Goal: Communication & Community: Answer question/provide support

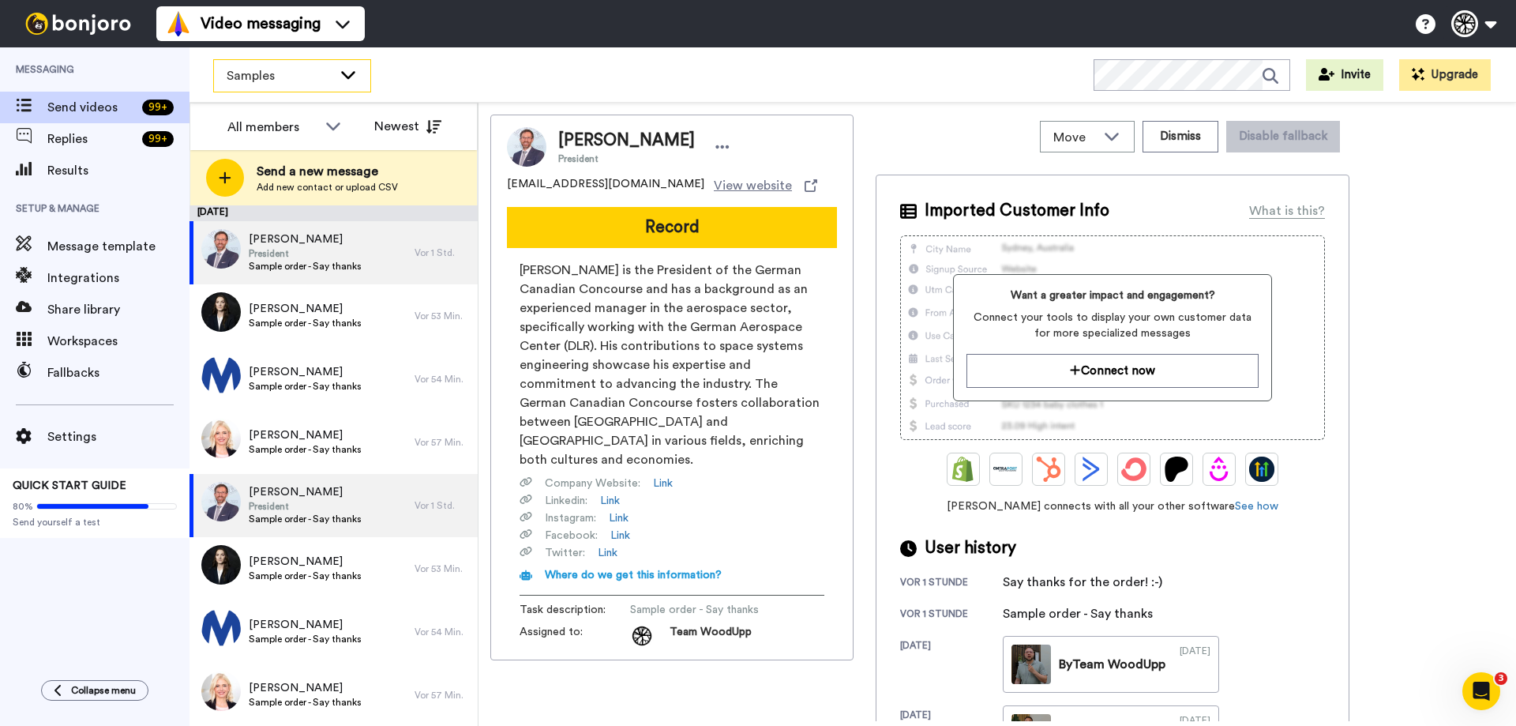
click at [295, 64] on div "Samples" at bounding box center [292, 76] width 156 height 32
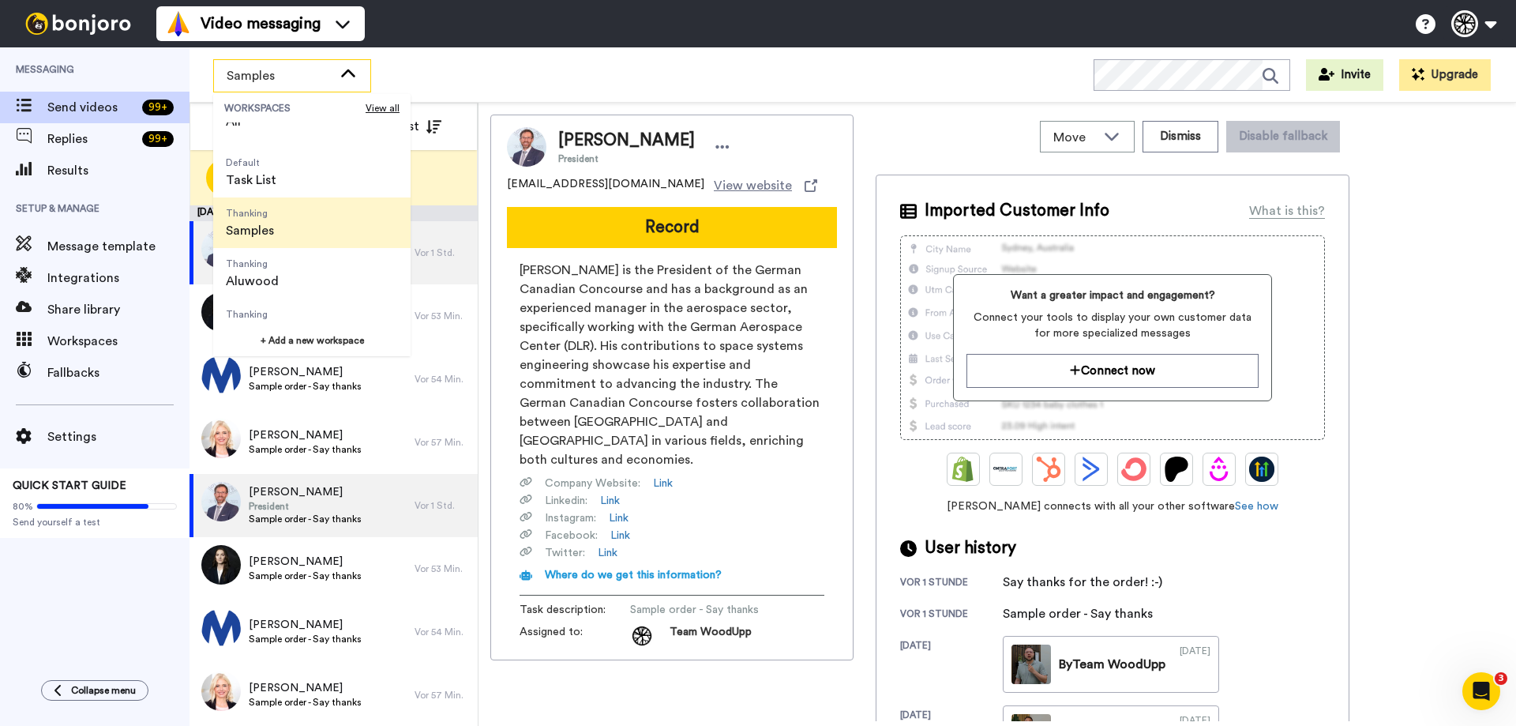
scroll to position [51, 0]
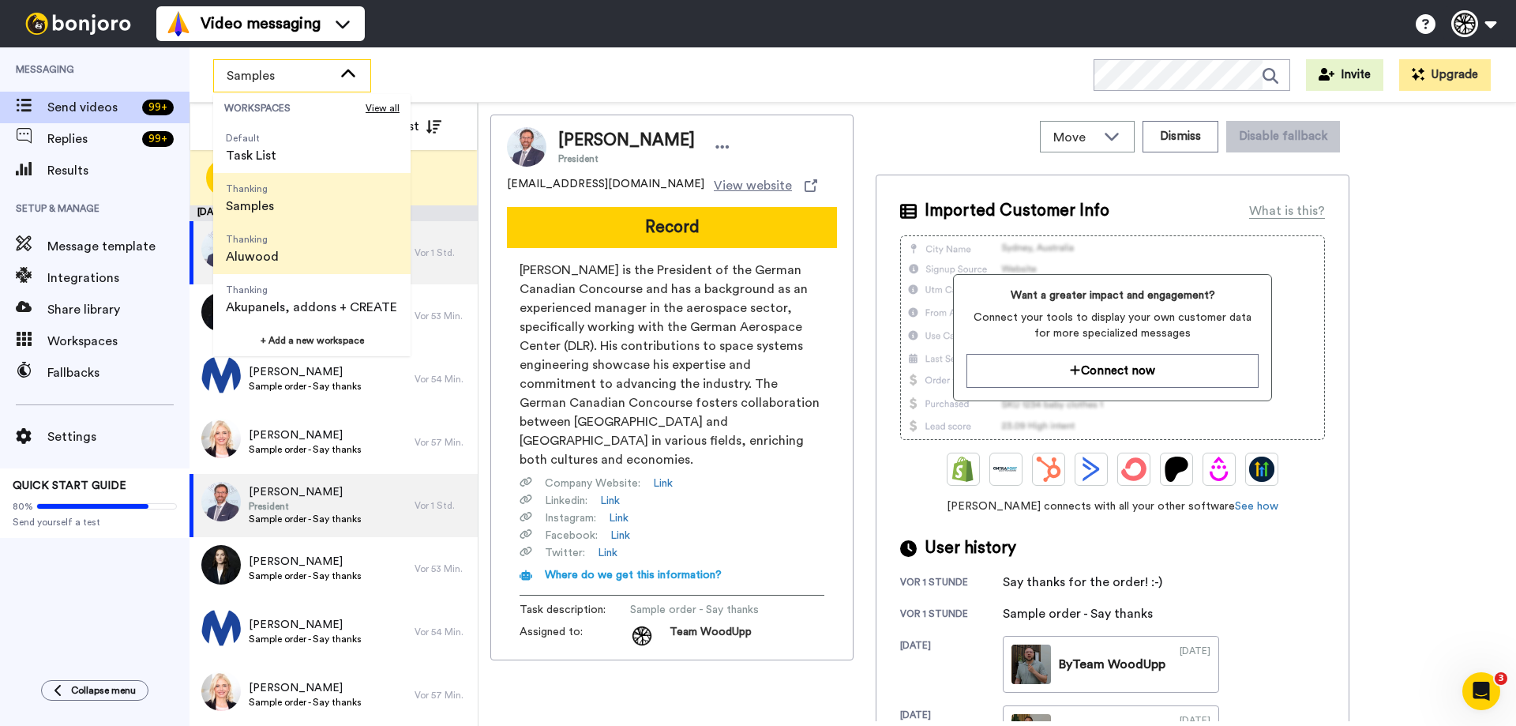
click at [290, 255] on li "Thanking Aluwood" at bounding box center [311, 248] width 197 height 51
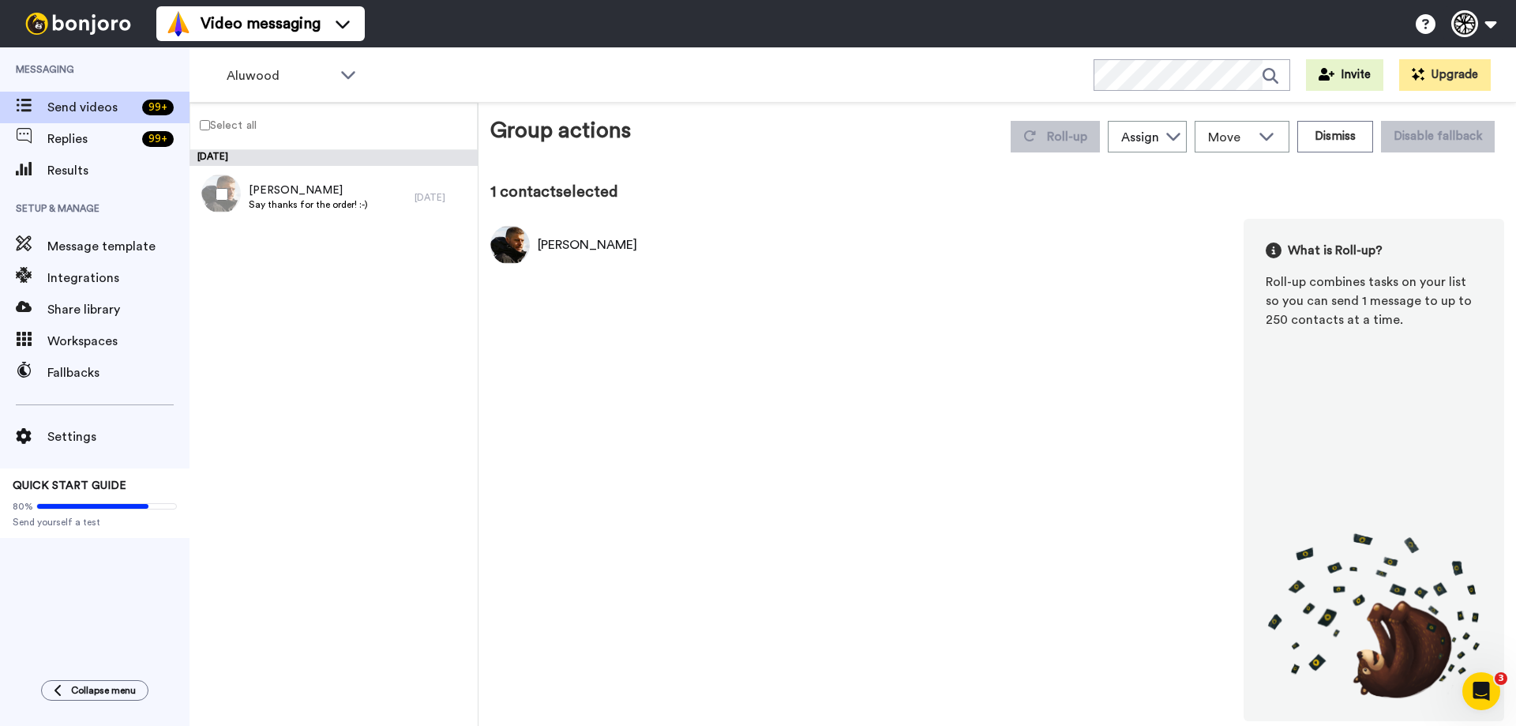
click at [737, 374] on div "Achim Schwab What is Roll-up? Roll-up combines tasks on your list so you can se…" at bounding box center [997, 470] width 1014 height 502
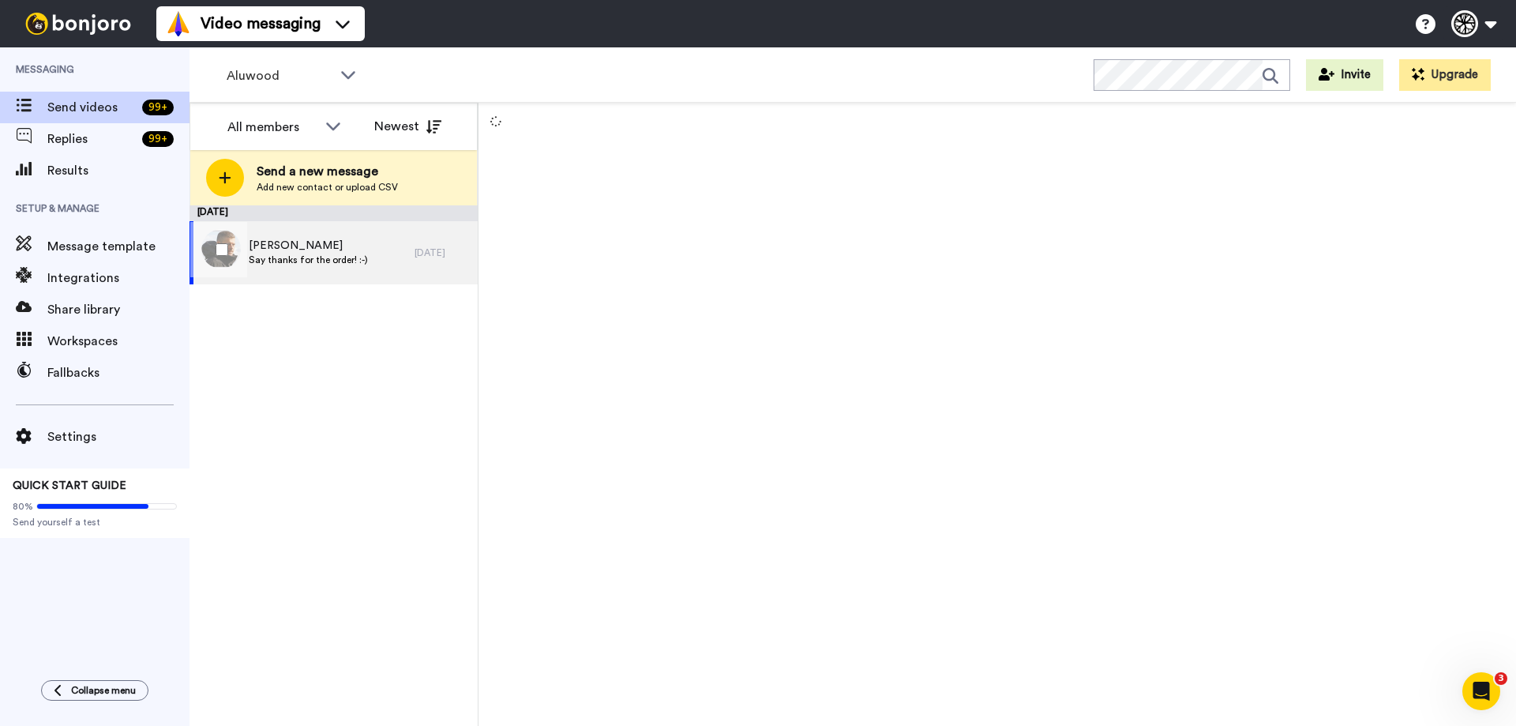
click at [368, 257] on div "Achim Schwab Say thanks for the order! :-)" at bounding box center [302, 252] width 225 height 63
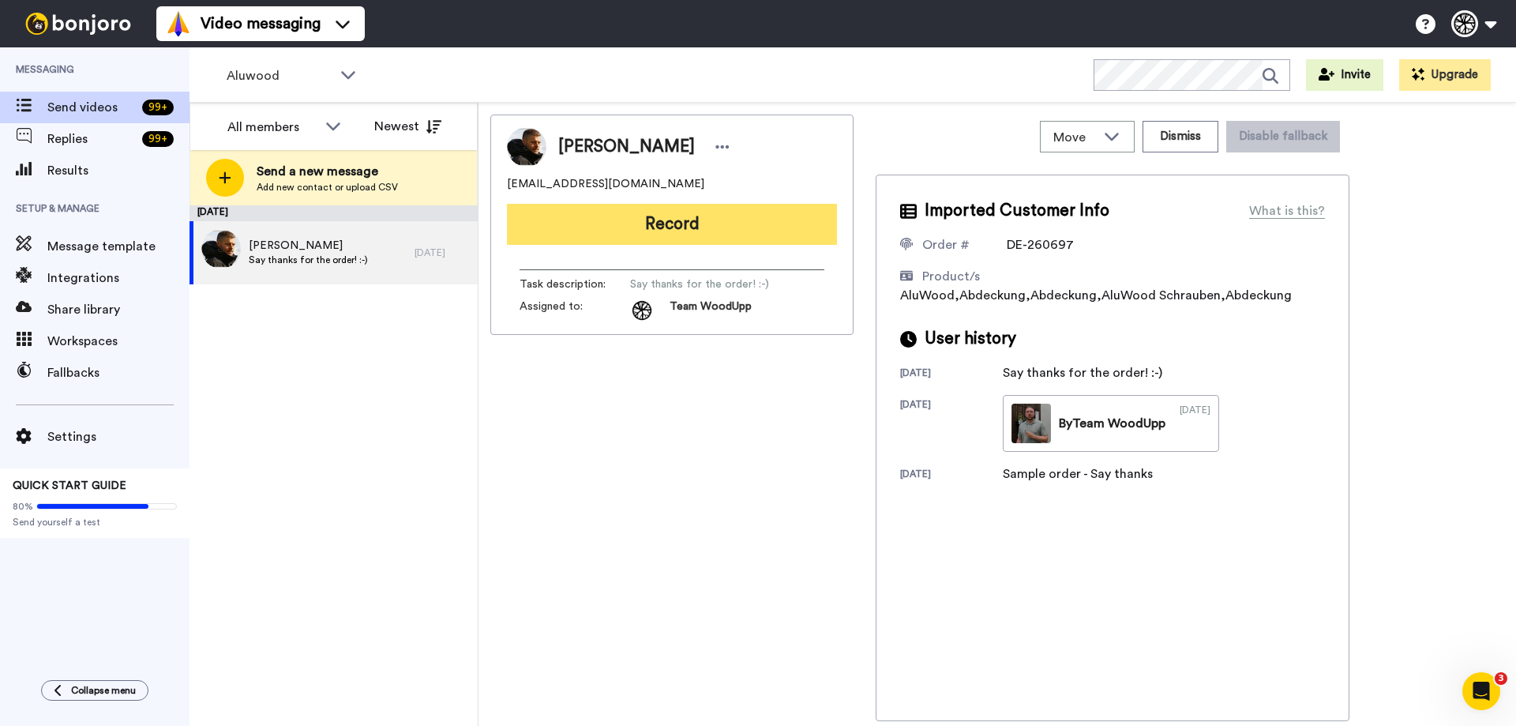
click at [721, 231] on button "Record" at bounding box center [672, 224] width 330 height 41
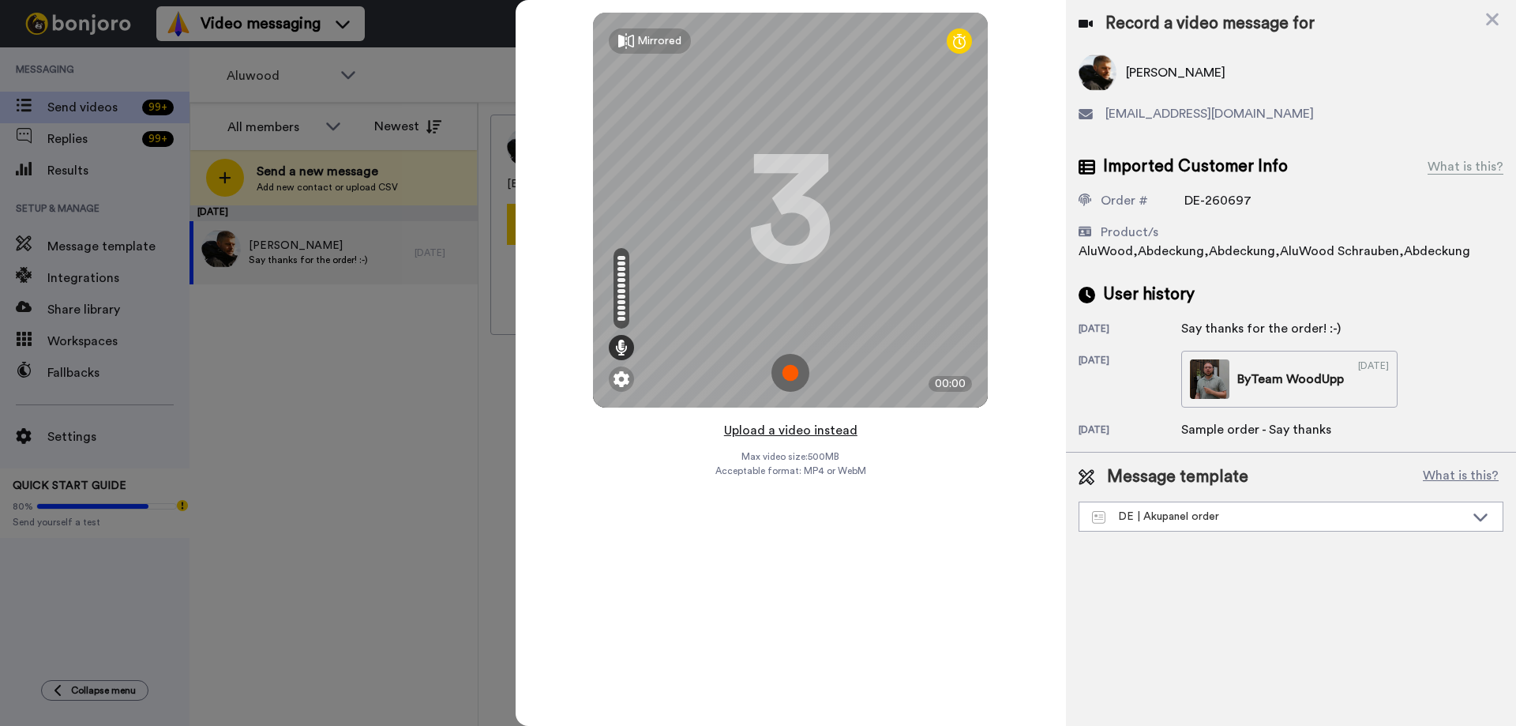
click at [778, 434] on button "Upload a video instead" at bounding box center [790, 430] width 143 height 21
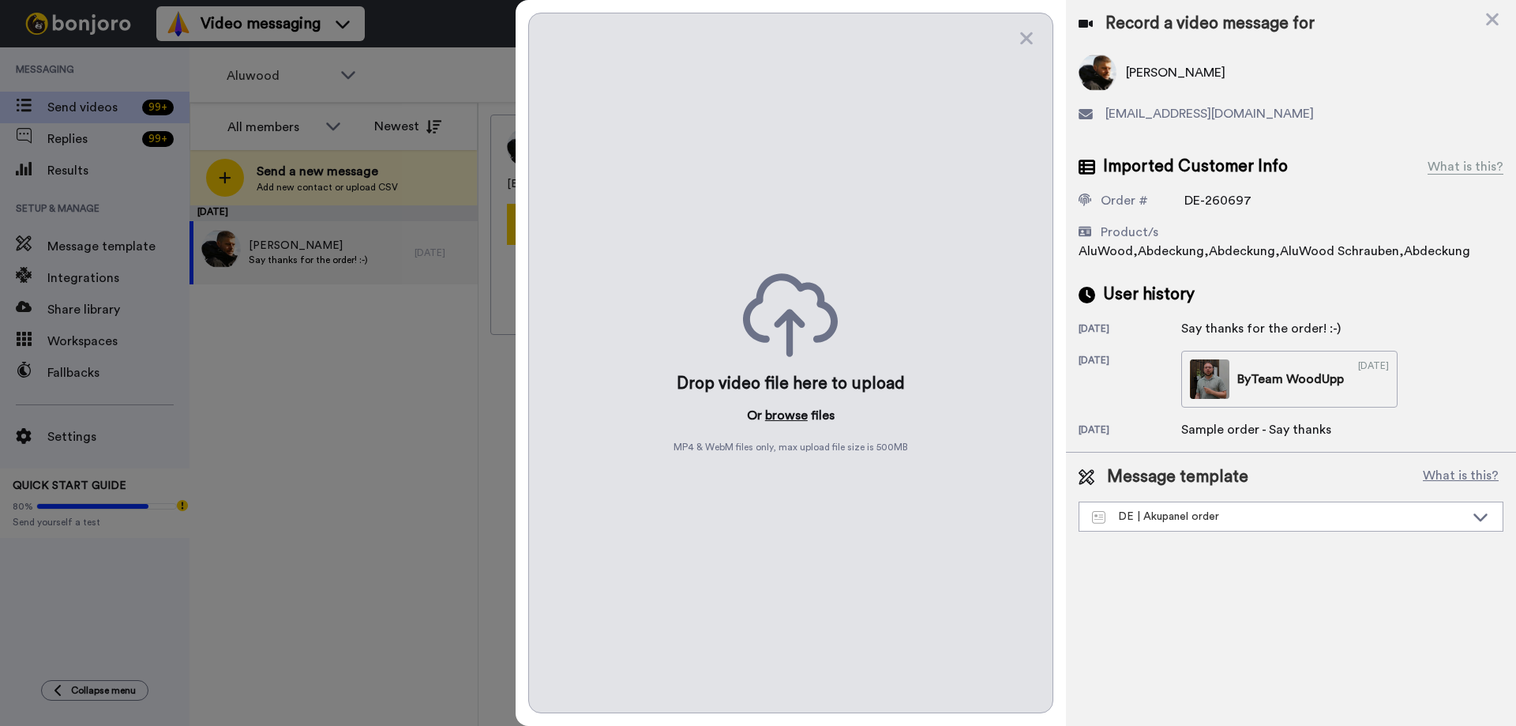
click at [774, 410] on button "browse" at bounding box center [786, 415] width 43 height 19
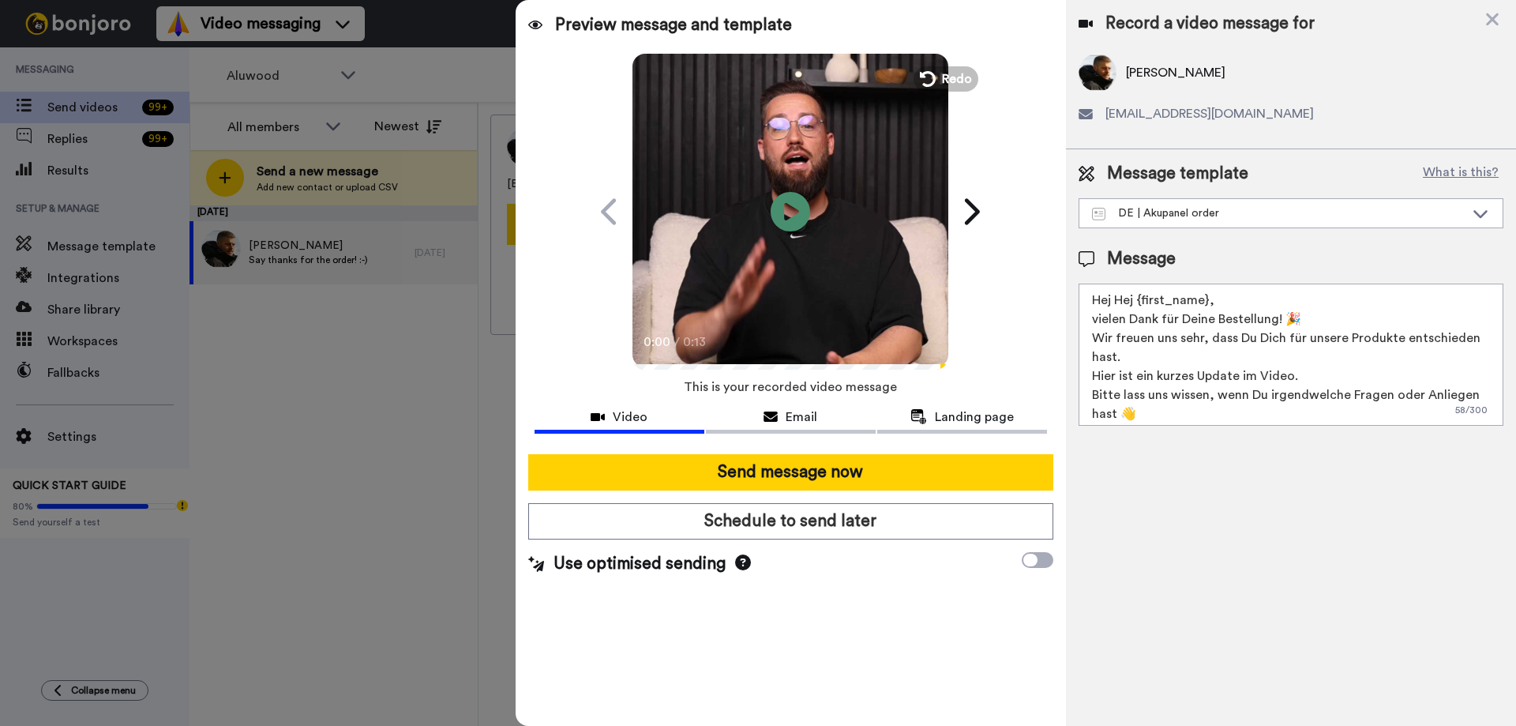
click at [1395, 340] on textarea "Hej Hej {first_name}, vielen Dank für Deine Bestellung! 🎉 Wir freuen uns sehr, …" at bounding box center [1291, 354] width 425 height 142
click at [1346, 336] on textarea "Hej Hej {first_name}, vielen Dank für Deine Bestellung! 🎉 Wir freuen uns sehr, …" at bounding box center [1291, 354] width 425 height 142
drag, startPoint x: 1398, startPoint y: 335, endPoint x: 1347, endPoint y: 340, distance: 50.8
click at [1347, 340] on textarea "Hej Hej {first_name}, vielen Dank für Deine Bestellung! 🎉 Wir freuen uns sehr, …" at bounding box center [1291, 354] width 425 height 142
click at [1093, 367] on textarea "Hej Hej {first_name}, vielen Dank für Deine Bestellung! 🎉 Wir freuen uns sehr, …" at bounding box center [1291, 354] width 425 height 142
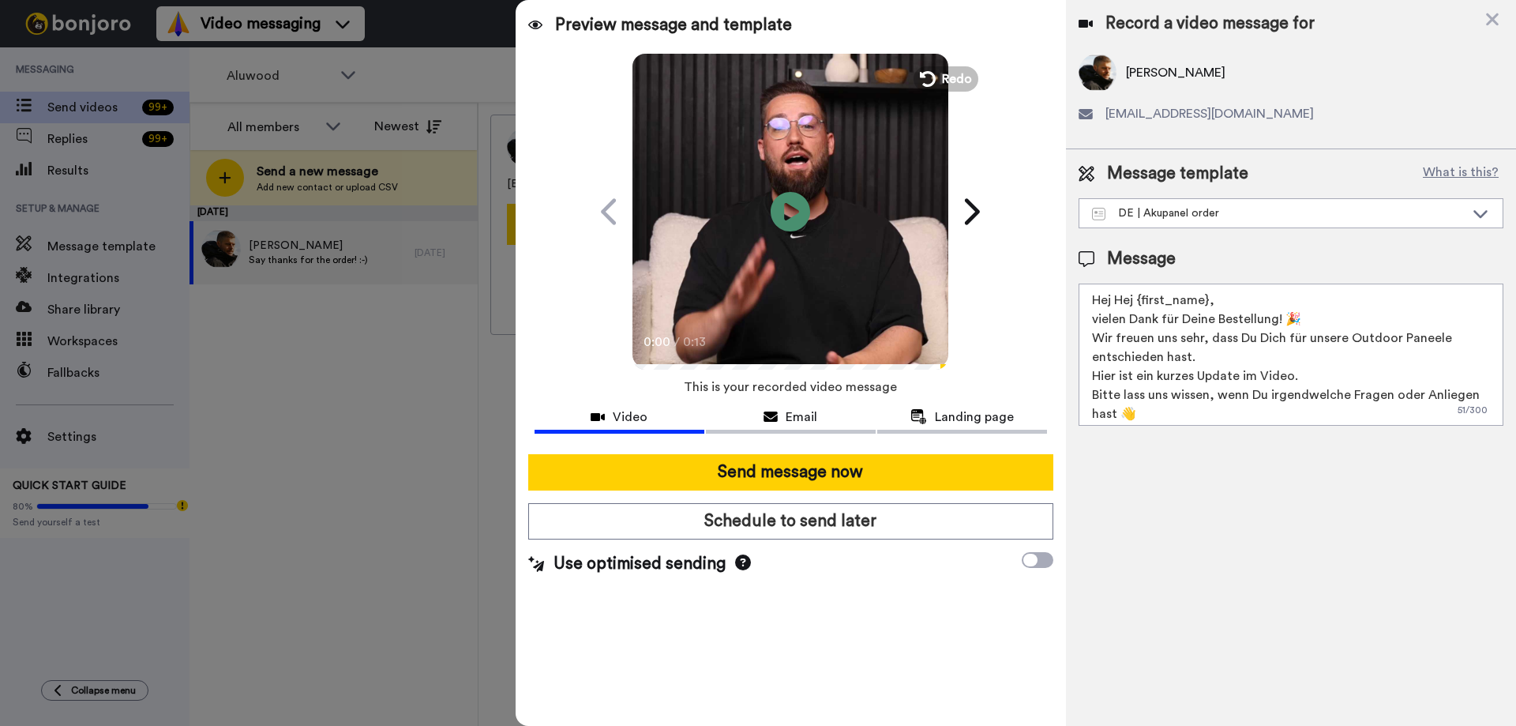
click at [1094, 362] on textarea "Hej Hej {first_name}, vielen Dank für Deine Bestellung! 🎉 Wir freuen uns sehr, …" at bounding box center [1291, 354] width 425 height 142
click at [1194, 407] on textarea "Hej Hej {first_name}, vielen Dank für Deine Bestellung! 🎉 Wir freuen uns sehr, …" at bounding box center [1291, 354] width 425 height 142
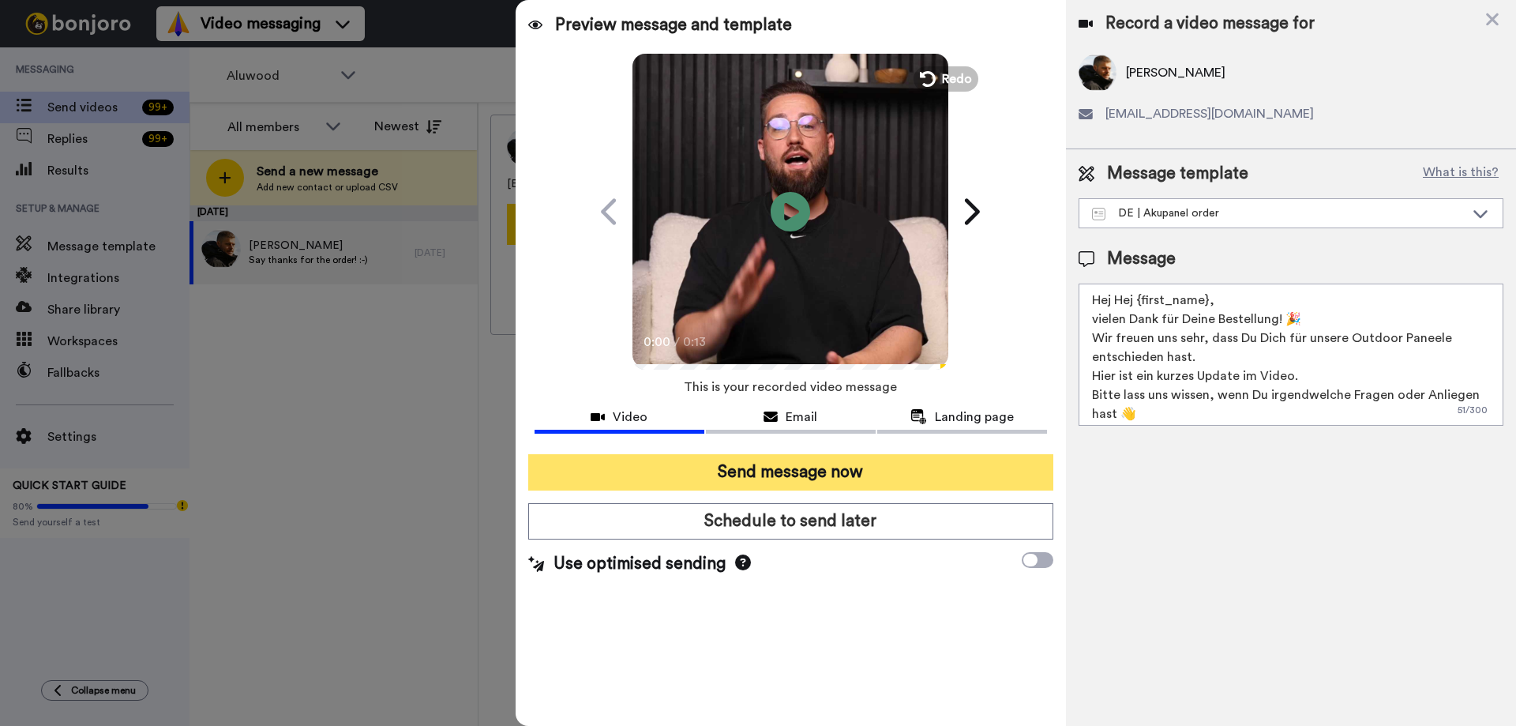
type textarea "Hej Hej {first_name}, vielen Dank für Deine Bestellung! 🎉 Wir freuen uns sehr, …"
click at [747, 471] on button "Send message now" at bounding box center [790, 472] width 525 height 36
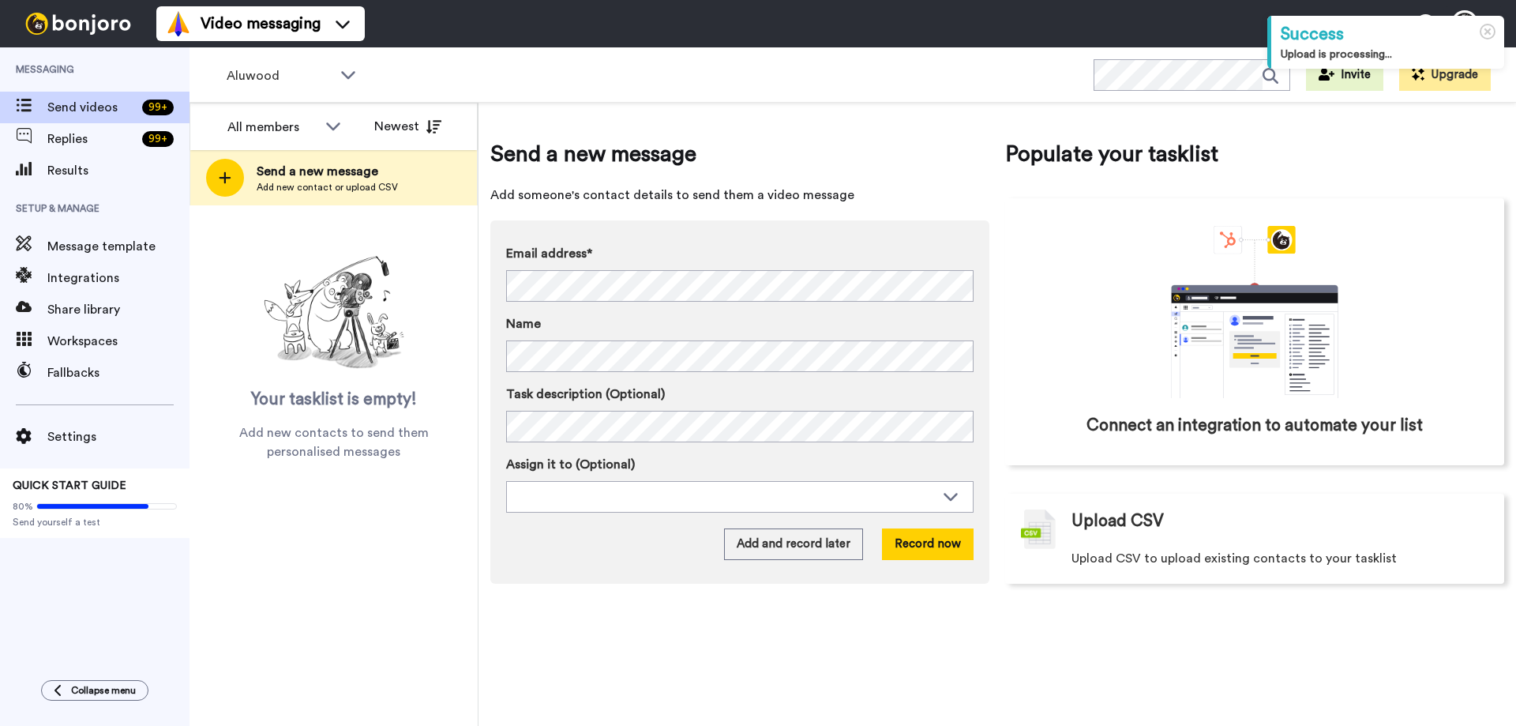
click at [307, 67] on span "Aluwood" at bounding box center [280, 75] width 106 height 19
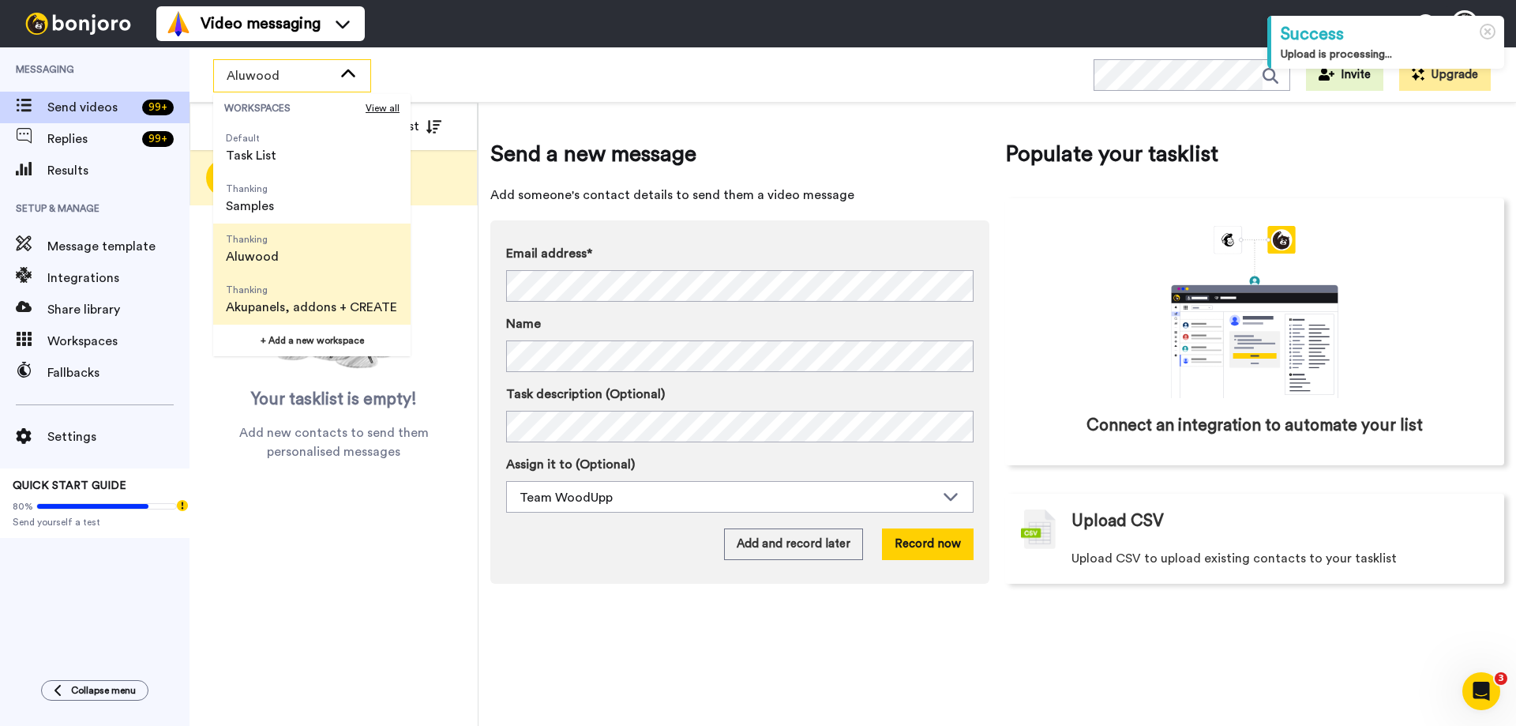
click at [288, 311] on span "Akupanels, addons + CREATE" at bounding box center [311, 307] width 171 height 19
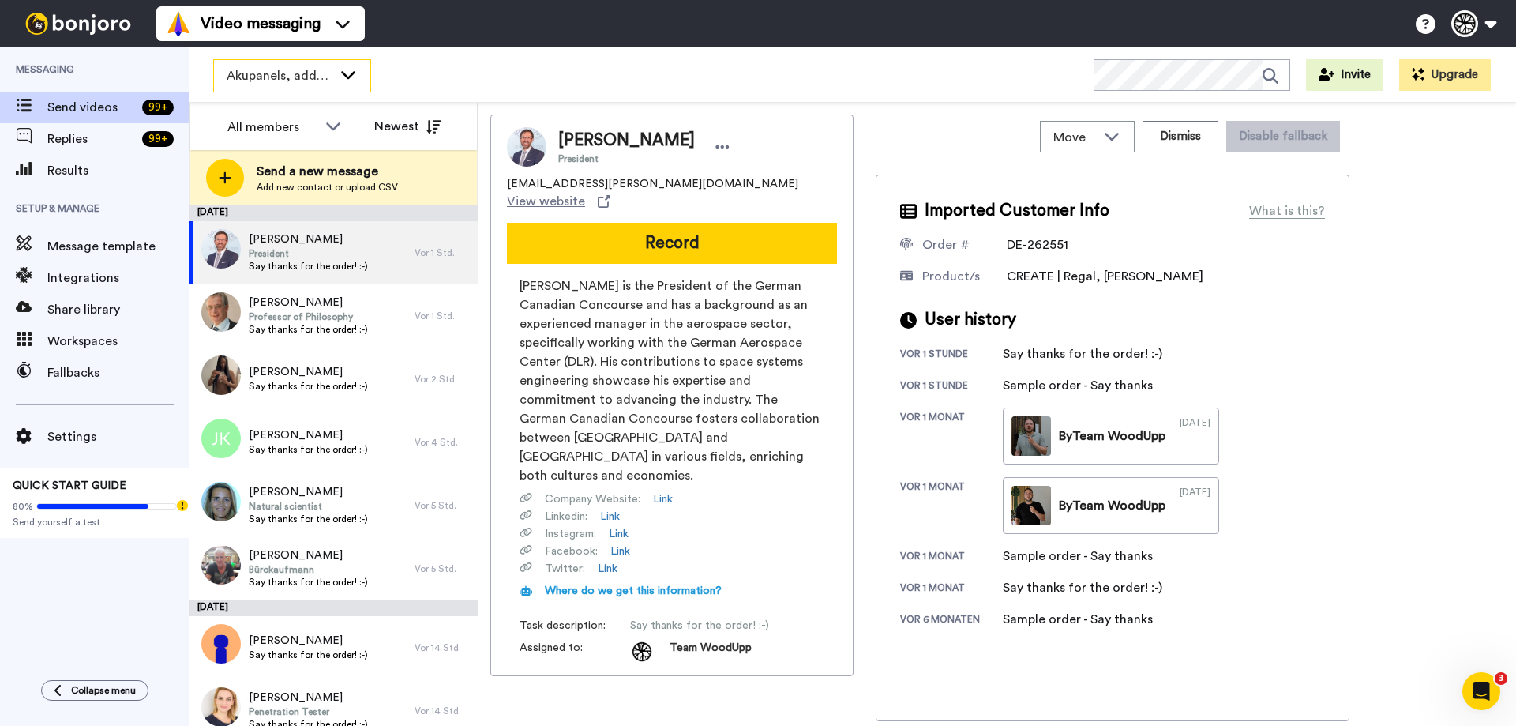
click at [312, 81] on span "Akupanels, addons + CREATE" at bounding box center [280, 75] width 106 height 19
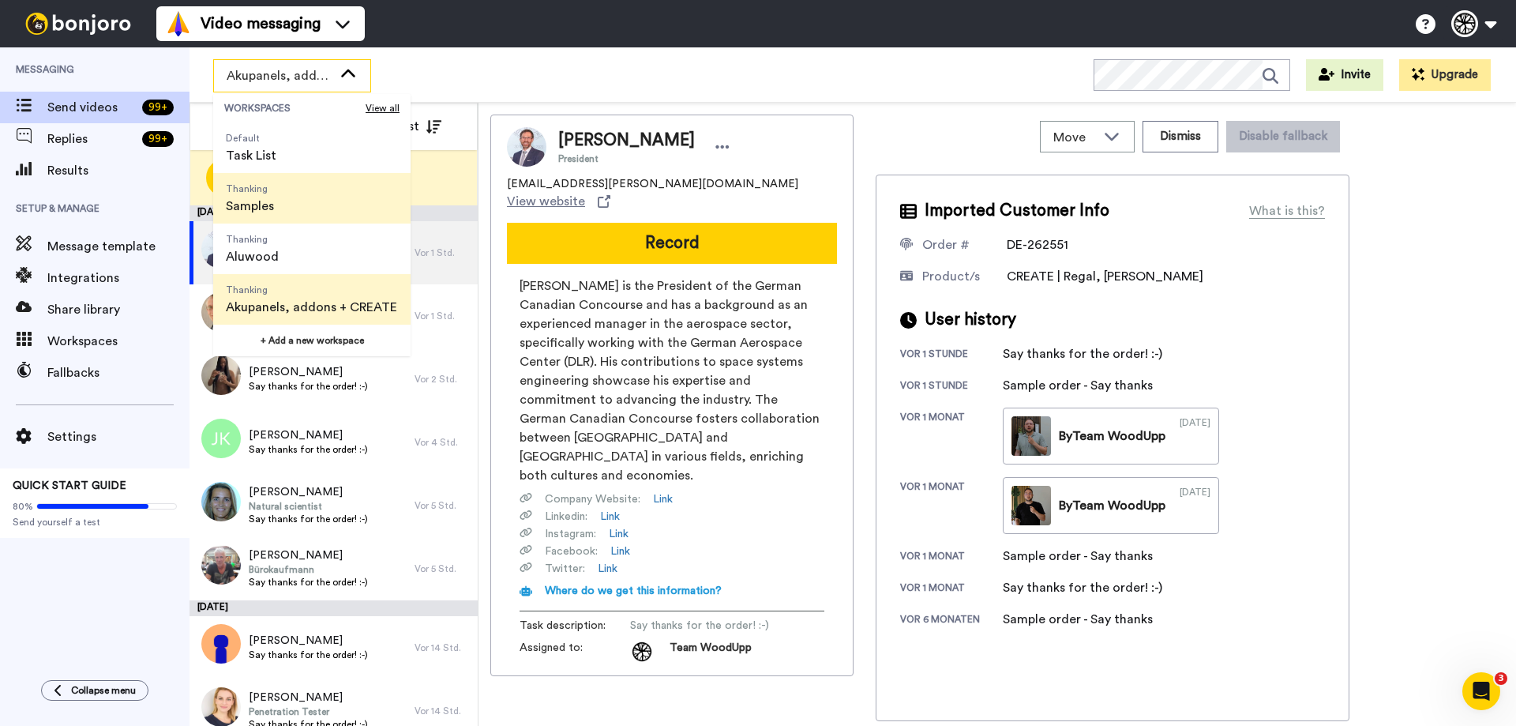
click at [287, 210] on li "Thanking Samples" at bounding box center [311, 198] width 197 height 51
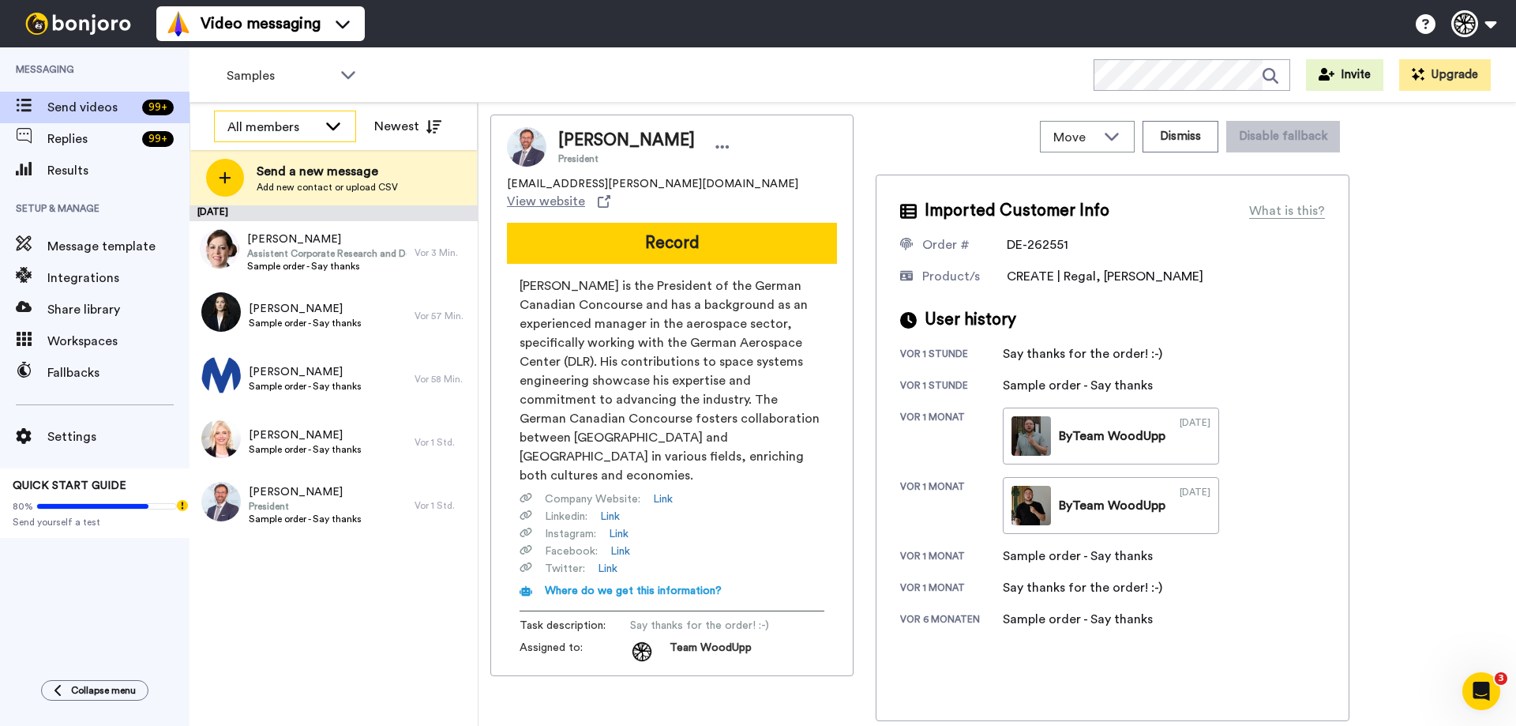
click at [325, 127] on icon at bounding box center [333, 126] width 19 height 16
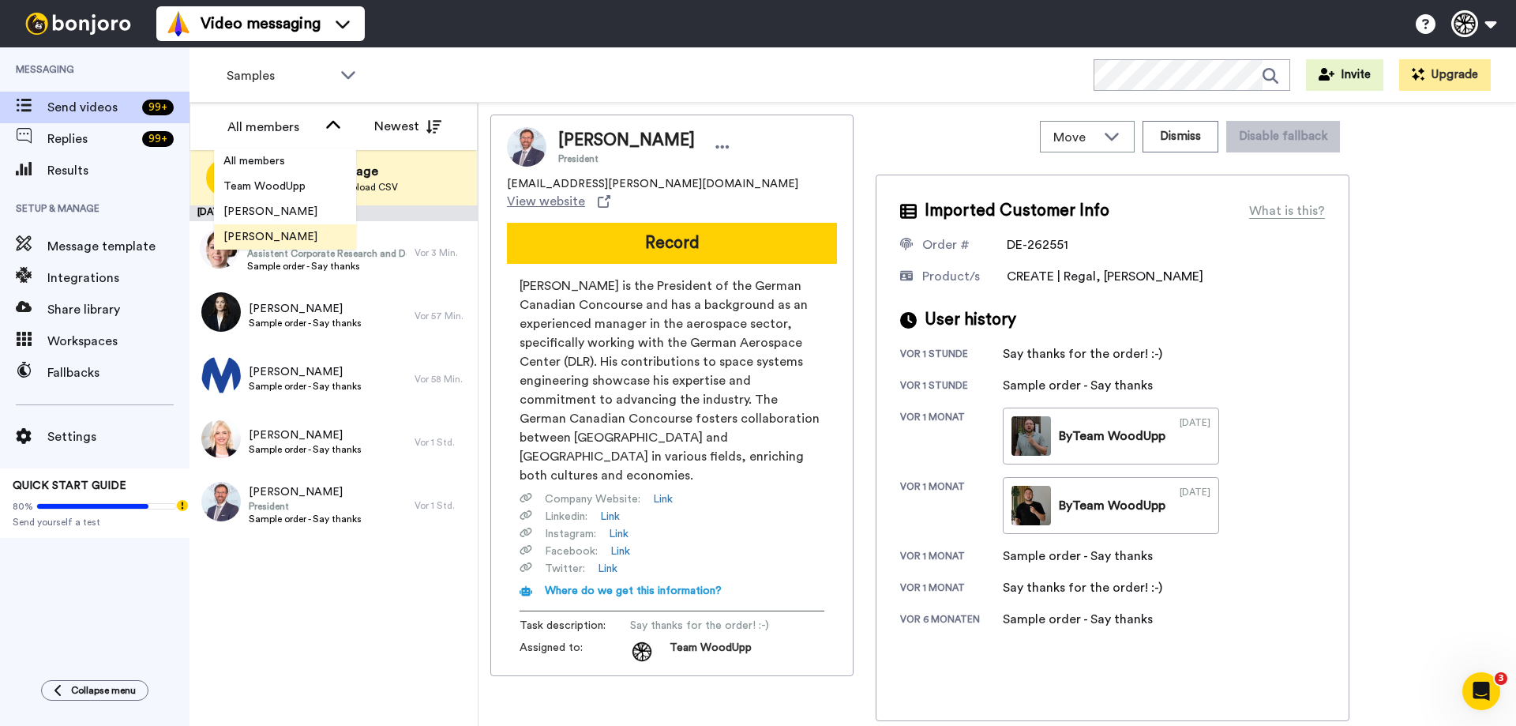
click at [291, 235] on span "[PERSON_NAME]" at bounding box center [270, 237] width 113 height 16
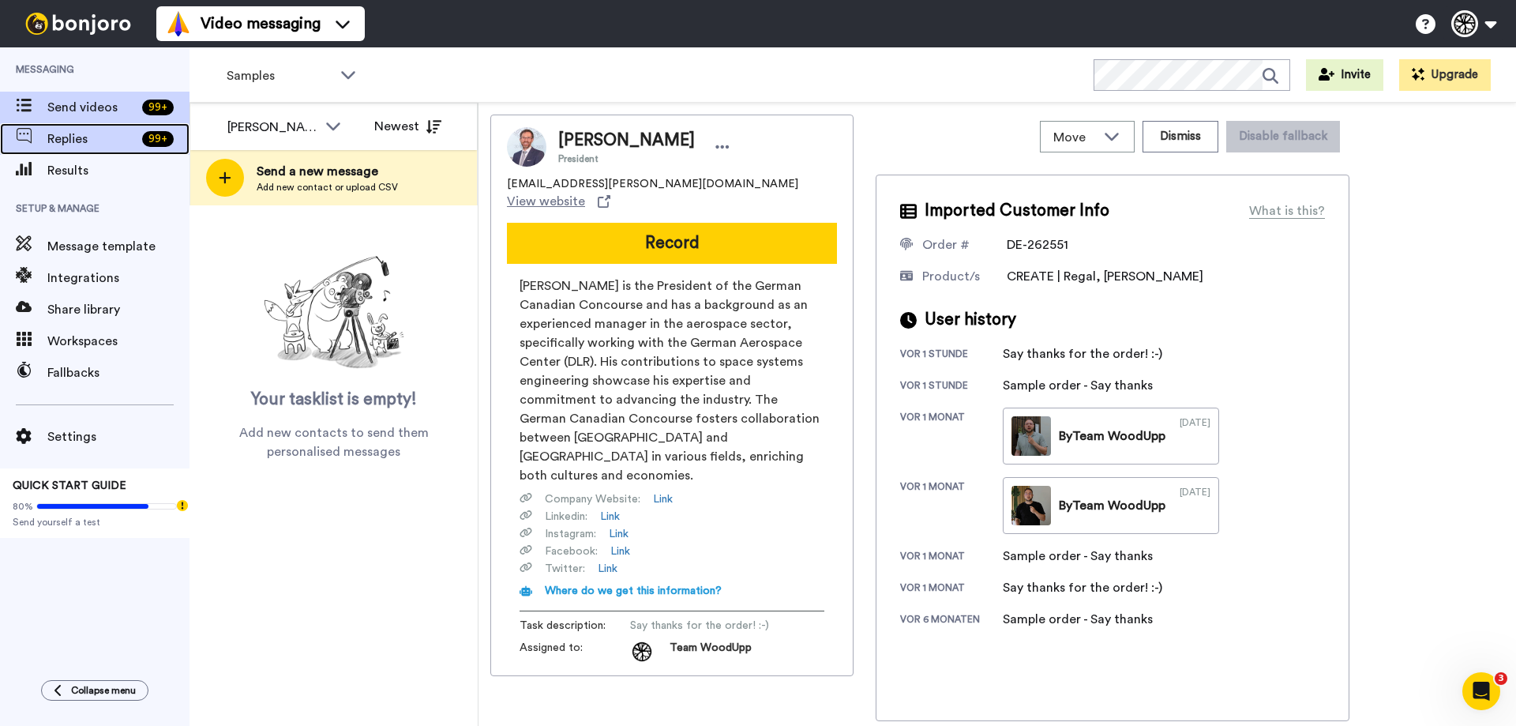
click at [83, 145] on span "Replies" at bounding box center [91, 139] width 88 height 19
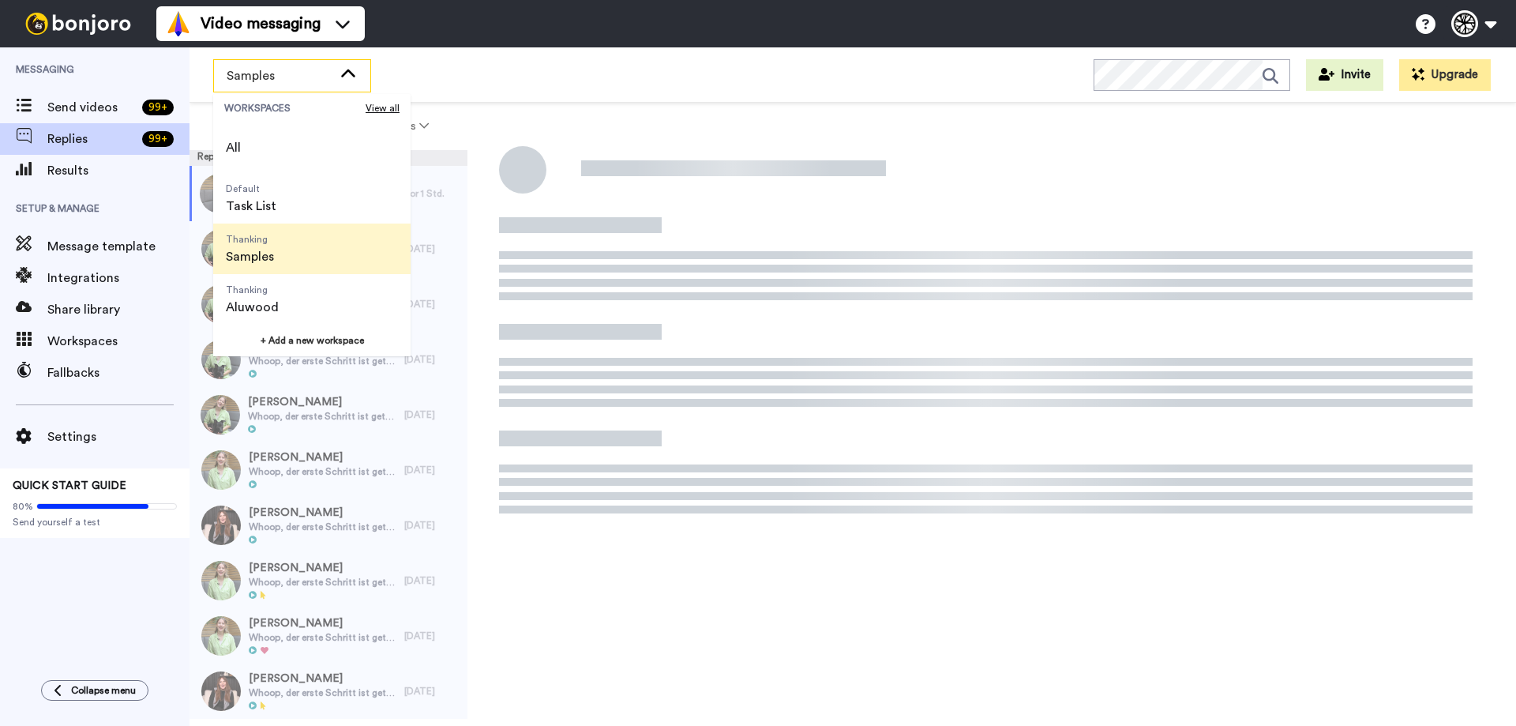
click at [331, 77] on span "Samples" at bounding box center [280, 75] width 106 height 19
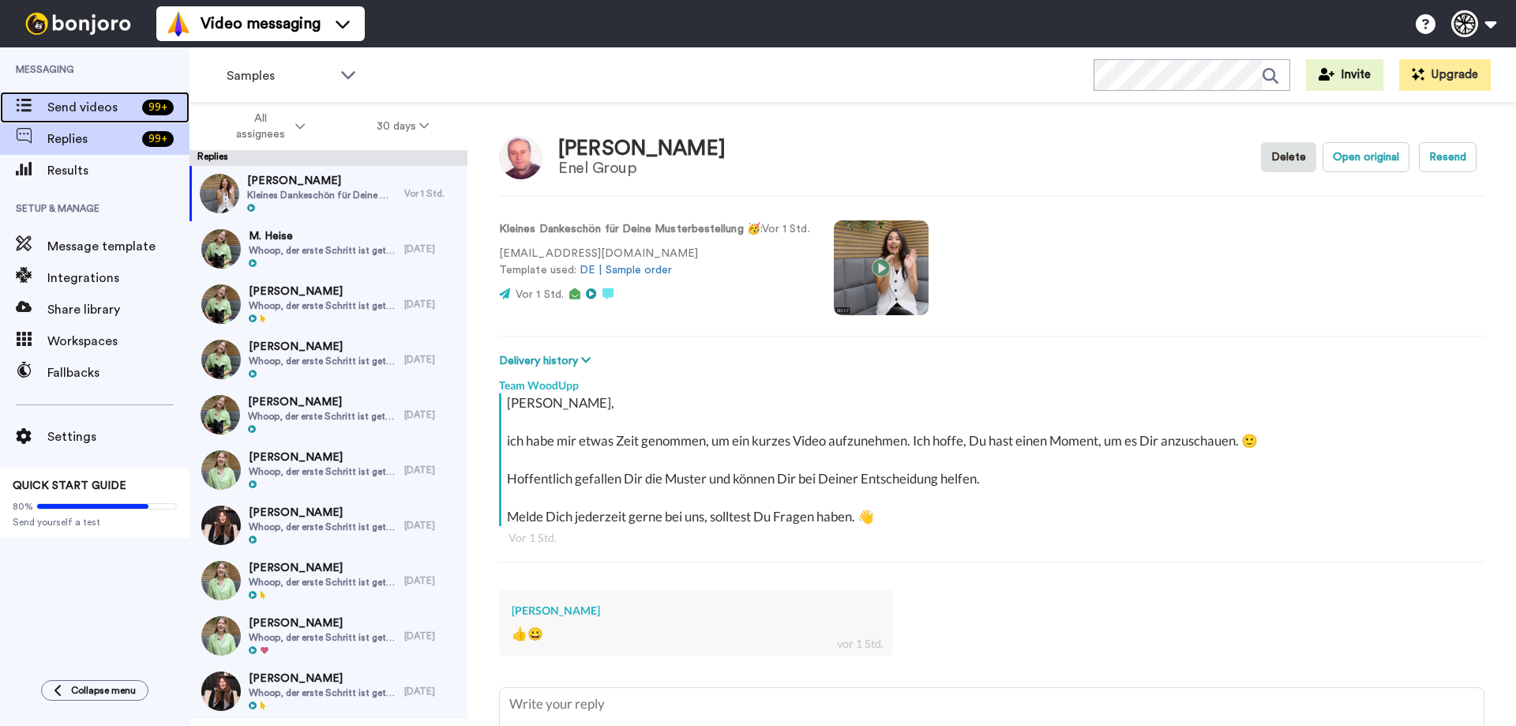
click at [114, 94] on div "Send videos 99 +" at bounding box center [95, 108] width 190 height 32
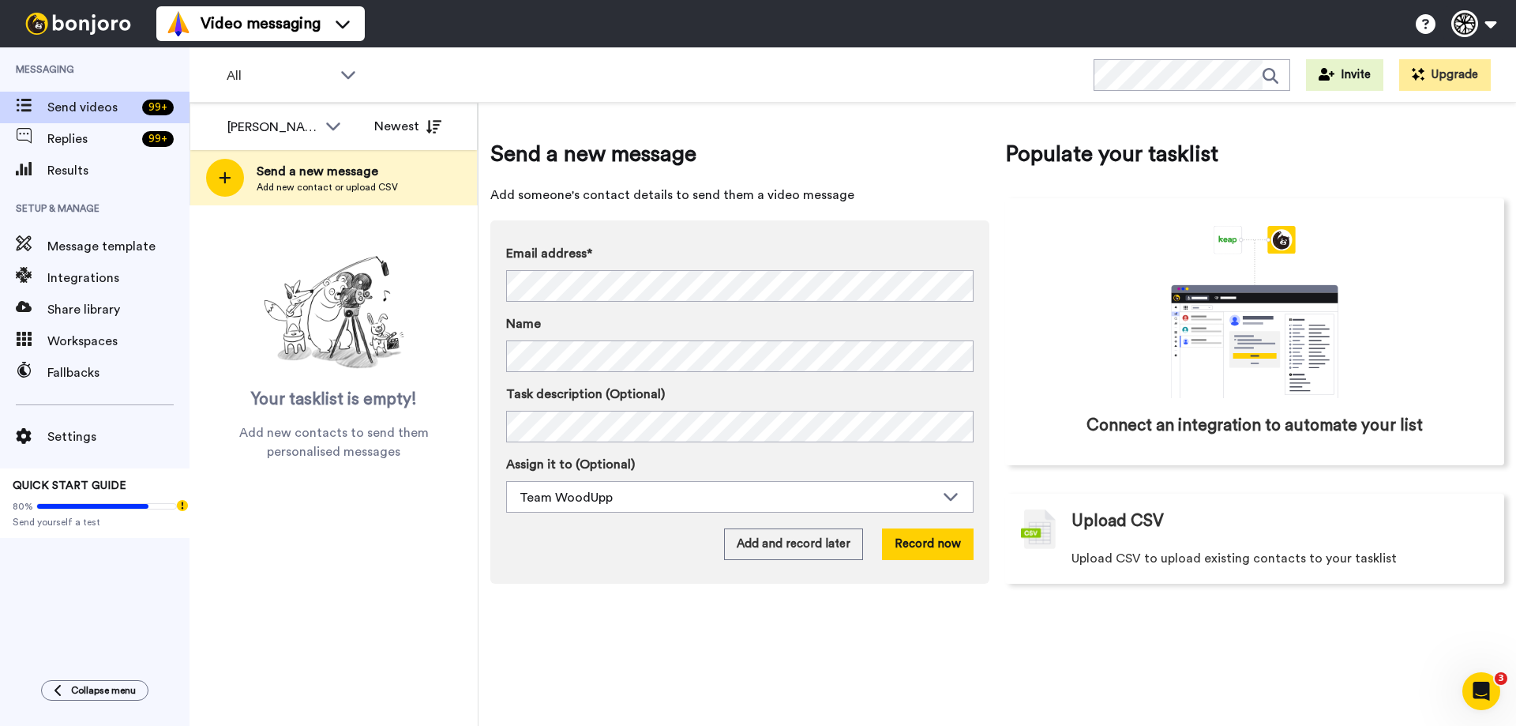
click at [422, 70] on div "All WORKSPACES View all All Default Task List Thanking Samples Thanking Aluwood…" at bounding box center [853, 74] width 1327 height 55
drag, startPoint x: 590, startPoint y: 126, endPoint x: 374, endPoint y: 627, distance: 545.8
click at [374, 627] on div "Nick Neukirchner All members Team WoodUpp Julia Rösig Nick Neukirchner Newest S…" at bounding box center [334, 414] width 289 height 623
click at [389, 120] on button "Newest" at bounding box center [407, 127] width 91 height 32
click at [389, 124] on button "Oldest" at bounding box center [407, 127] width 91 height 32
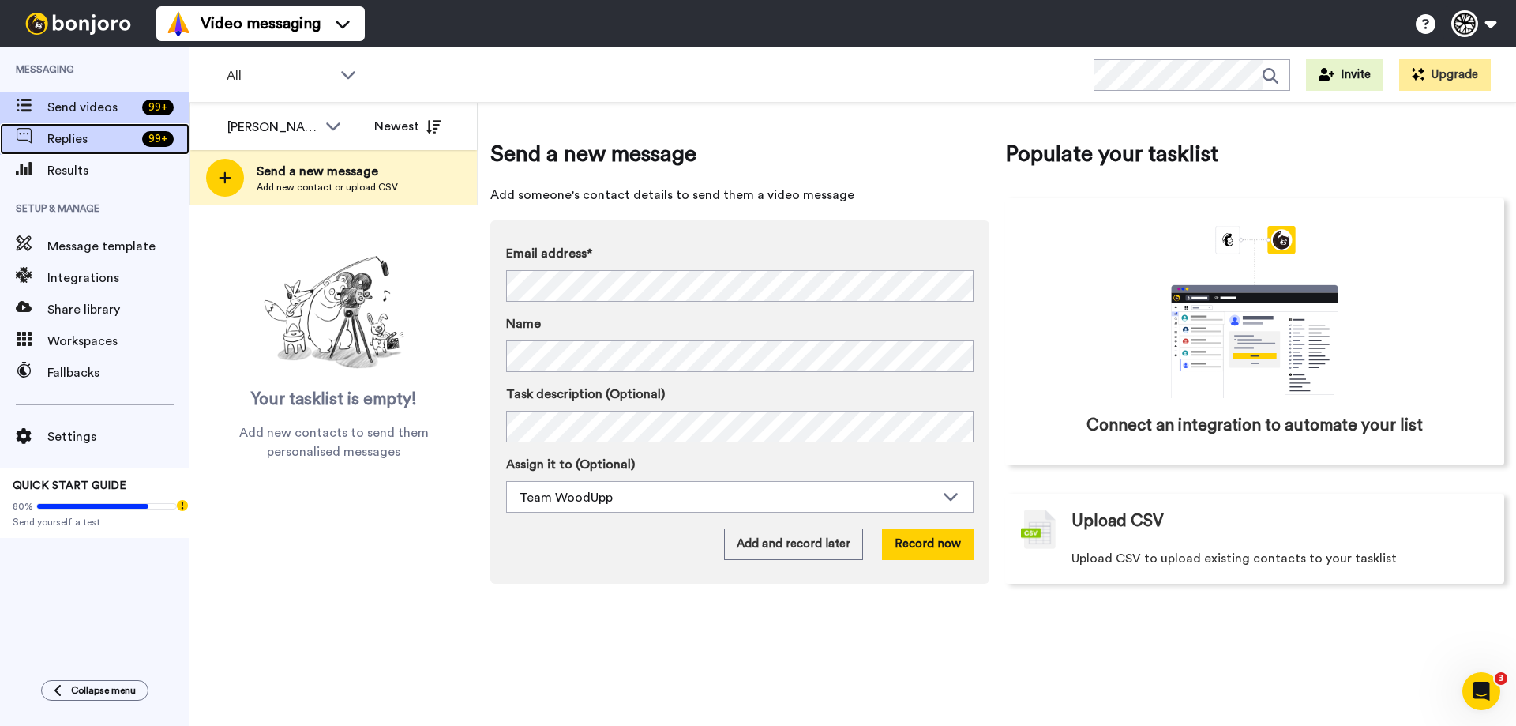
click at [88, 126] on div "Replies 99 +" at bounding box center [95, 139] width 190 height 32
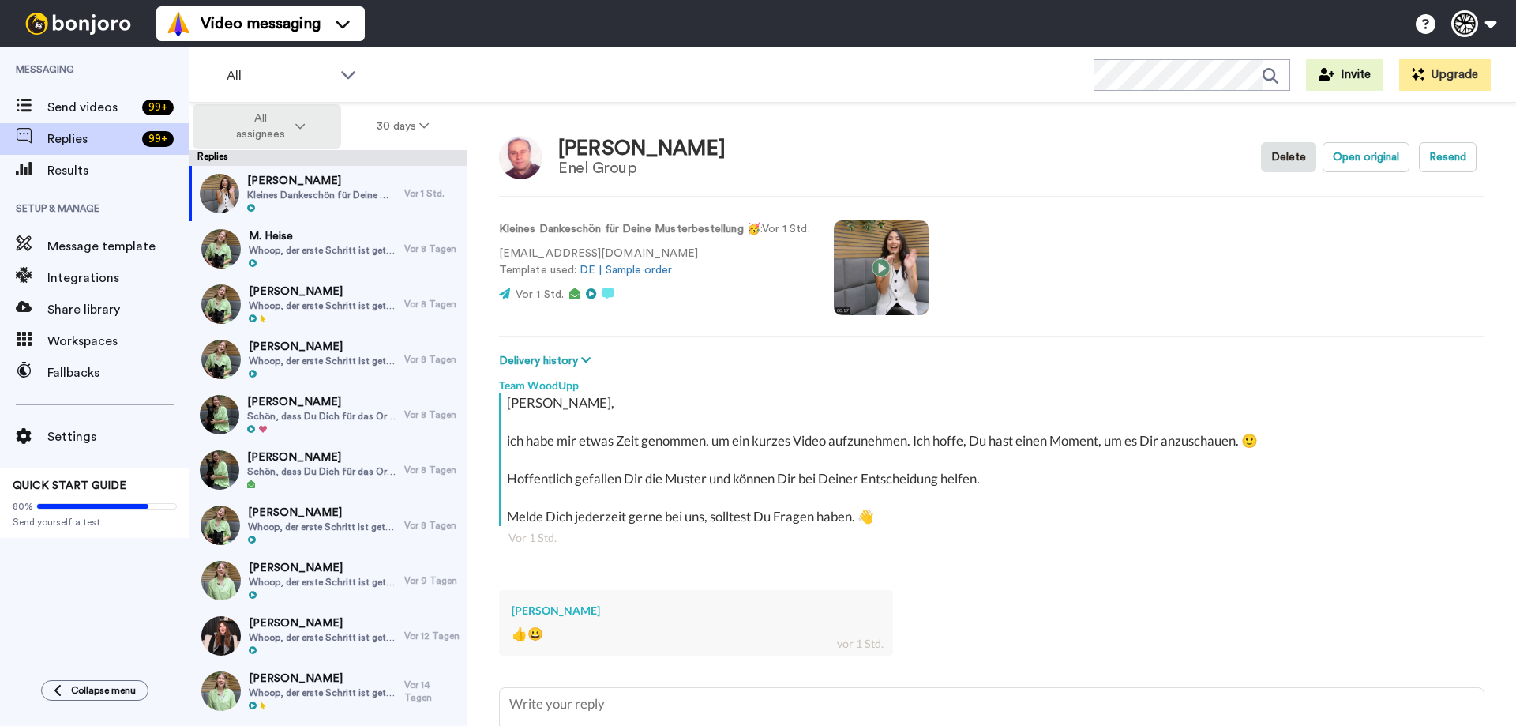
click at [321, 105] on button "All assignees" at bounding box center [267, 126] width 148 height 44
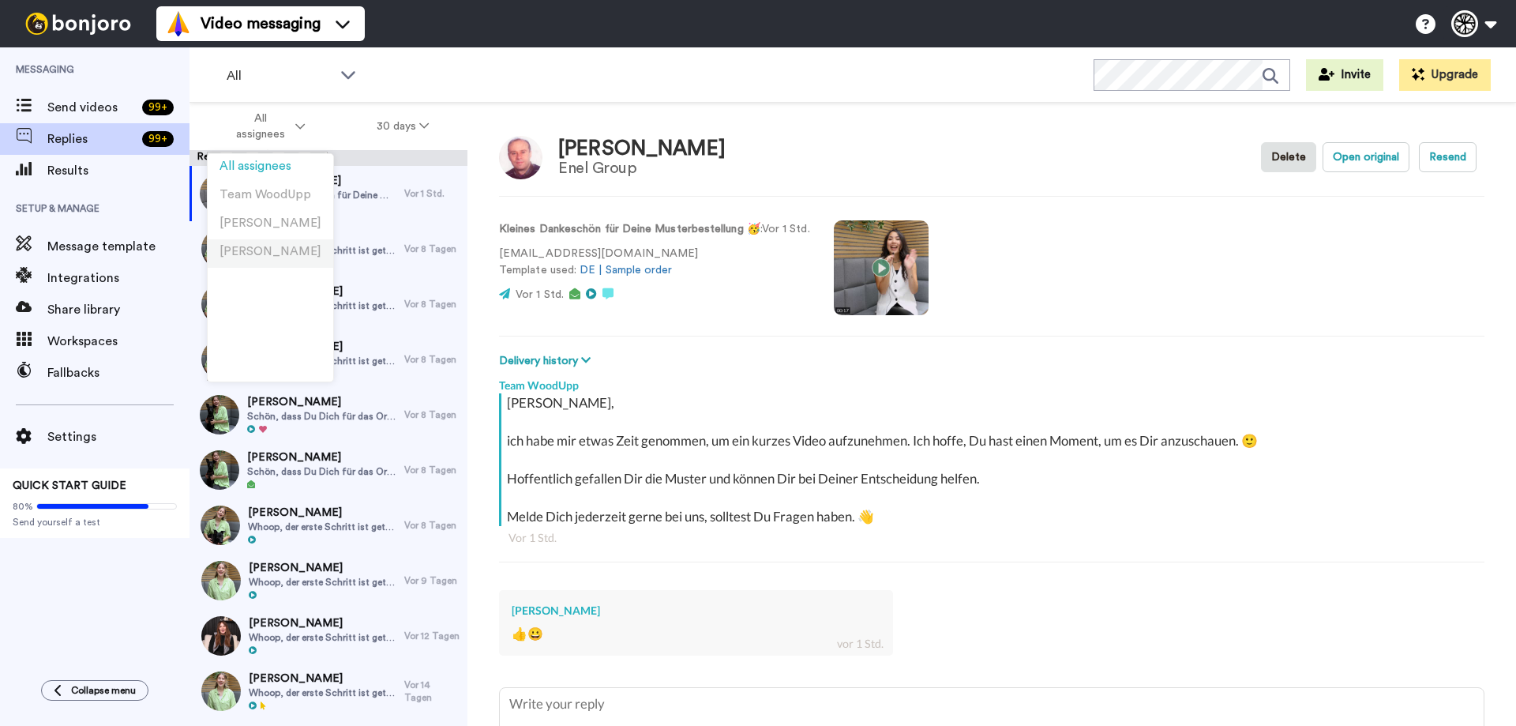
click at [261, 243] on li "[PERSON_NAME]" at bounding box center [271, 253] width 126 height 28
type textarea "x"
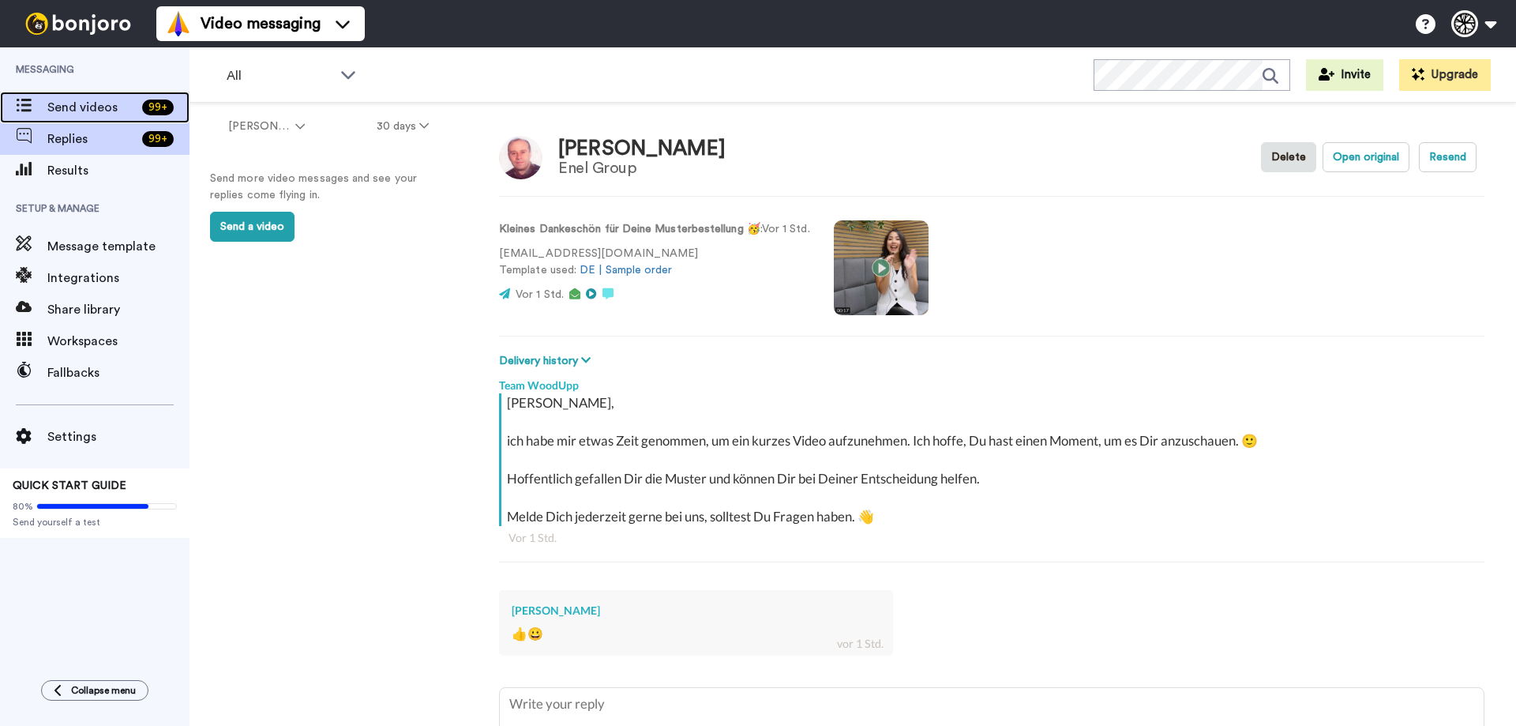
click at [53, 102] on span "Send videos" at bounding box center [91, 107] width 88 height 19
